Goal: Task Accomplishment & Management: Manage account settings

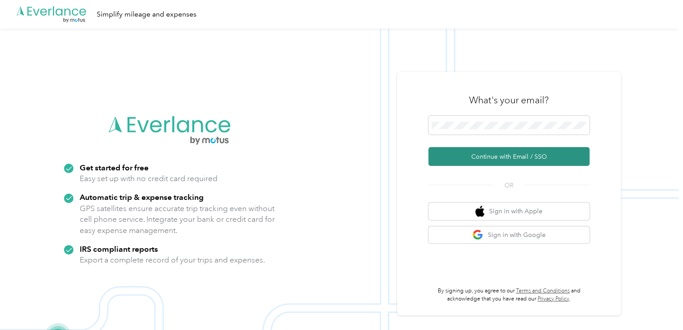
click at [506, 163] on button "Continue with Email / SSO" at bounding box center [508, 156] width 161 height 19
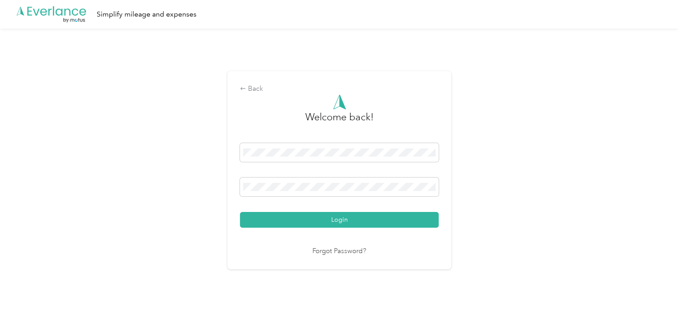
click at [333, 230] on div "Welcome back! Login Forgot Password?" at bounding box center [339, 175] width 199 height 163
click at [336, 227] on button "Login" at bounding box center [339, 220] width 199 height 16
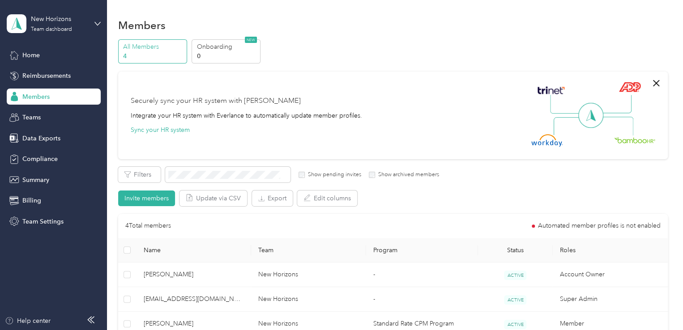
scroll to position [134, 0]
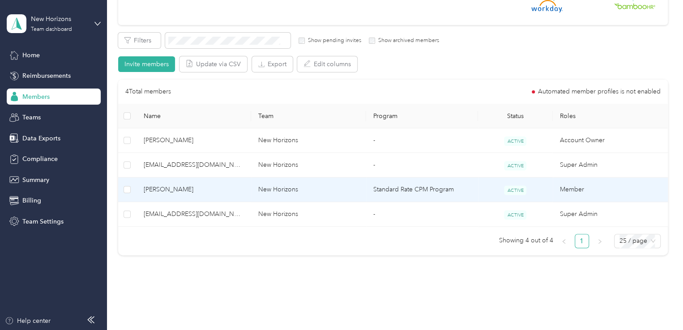
click at [193, 197] on td "[PERSON_NAME]" at bounding box center [194, 190] width 115 height 25
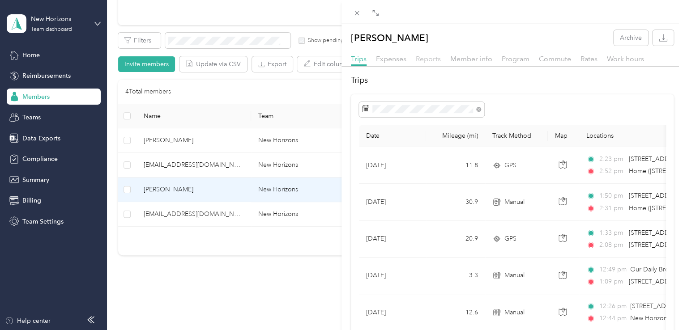
click at [437, 58] on span "Reports" at bounding box center [428, 59] width 25 height 9
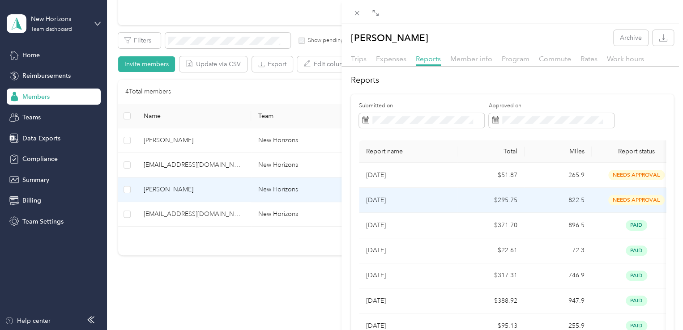
click at [464, 208] on td "$295.75" at bounding box center [491, 200] width 67 height 25
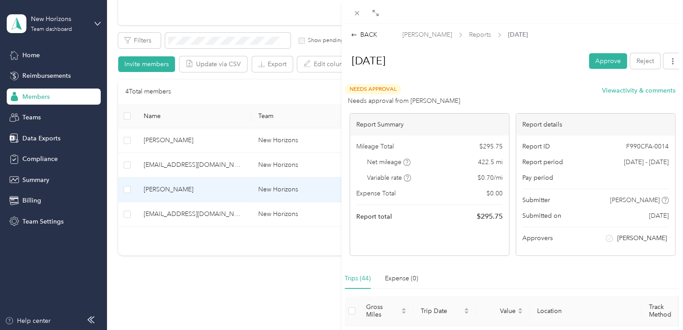
drag, startPoint x: 592, startPoint y: 62, endPoint x: 643, endPoint y: 66, distance: 50.8
click at [592, 61] on button "Approve" at bounding box center [608, 61] width 38 height 16
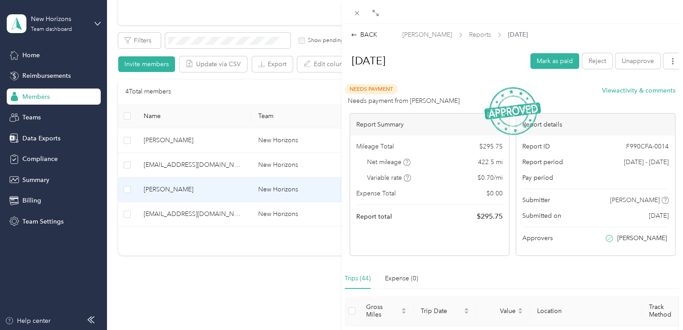
click at [364, 35] on div "BACK" at bounding box center [364, 34] width 26 height 9
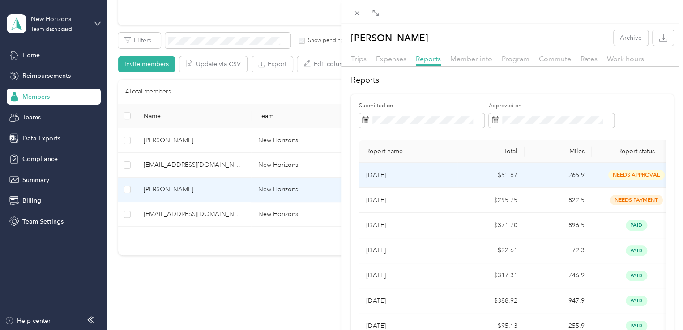
click at [473, 176] on td "$51.87" at bounding box center [491, 175] width 67 height 25
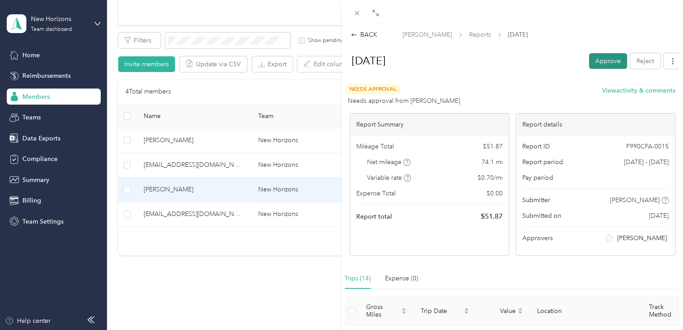
click at [608, 60] on button "Approve" at bounding box center [608, 61] width 38 height 16
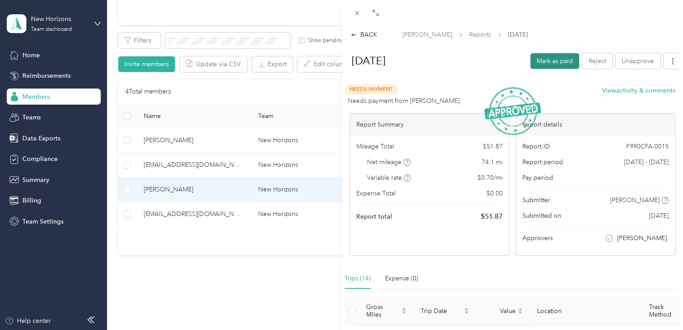
click at [565, 63] on button "Mark as paid" at bounding box center [555, 61] width 49 height 16
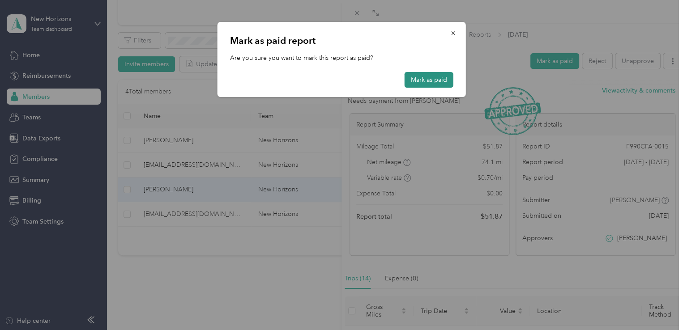
click at [424, 73] on button "Mark as paid" at bounding box center [429, 80] width 49 height 16
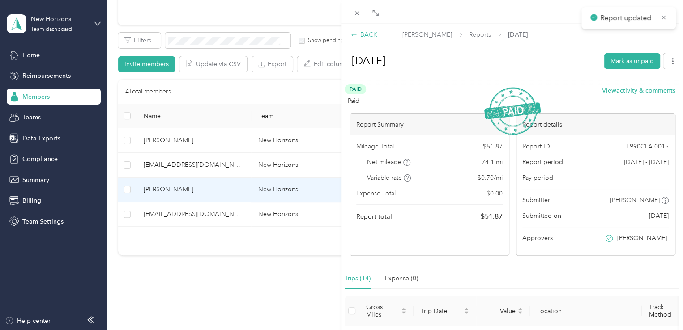
click at [370, 34] on div "BACK" at bounding box center [364, 34] width 26 height 9
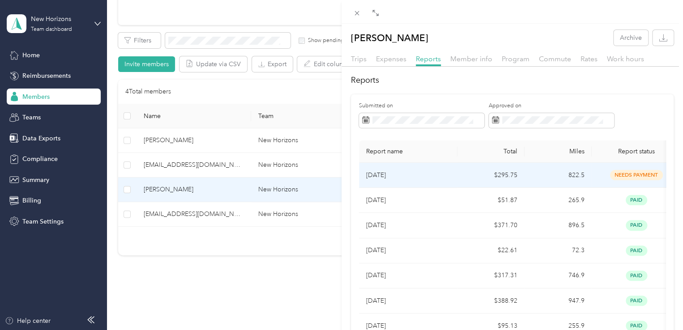
click at [596, 180] on td "needs payment" at bounding box center [637, 175] width 90 height 25
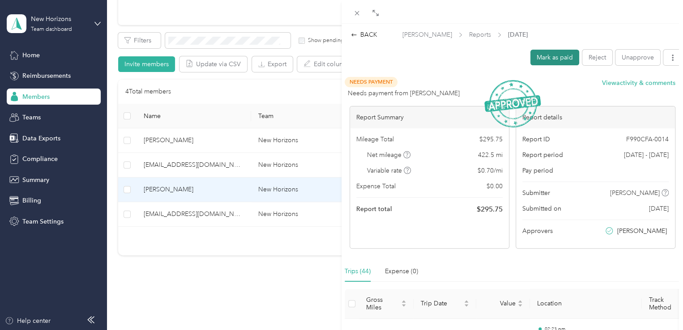
click at [548, 56] on button "Mark as paid" at bounding box center [555, 58] width 49 height 16
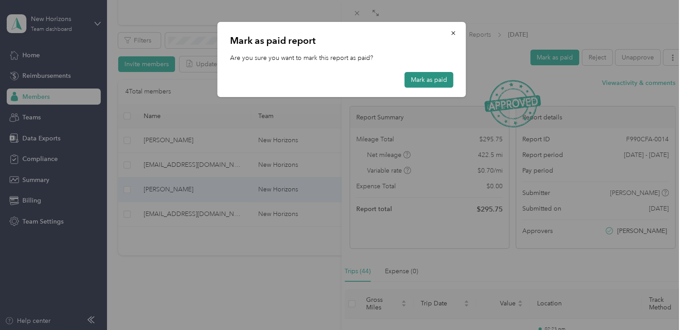
click at [421, 81] on button "Mark as paid" at bounding box center [429, 80] width 49 height 16
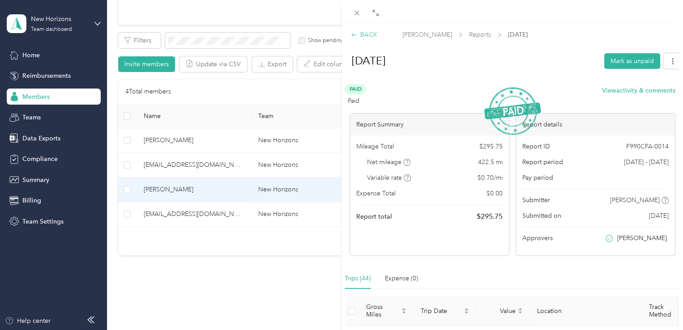
click at [356, 36] on icon at bounding box center [354, 35] width 6 height 6
